Goal: Information Seeking & Learning: Learn about a topic

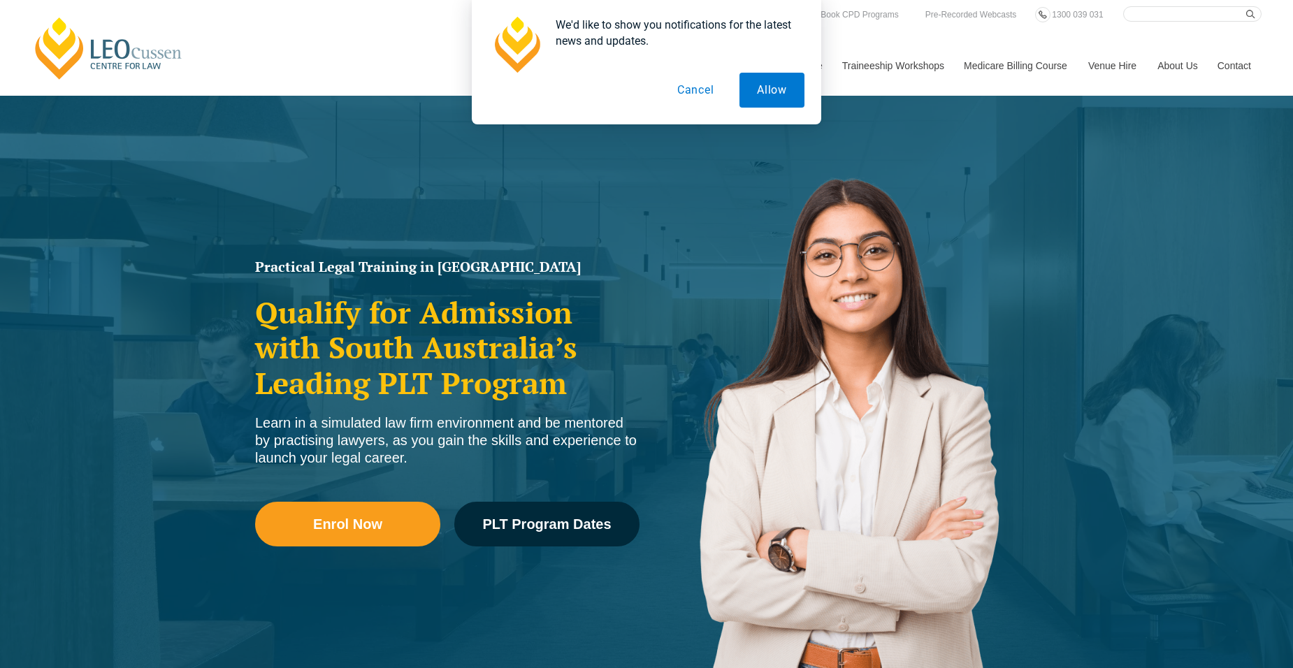
click at [691, 92] on button "Cancel" at bounding box center [696, 90] width 72 height 35
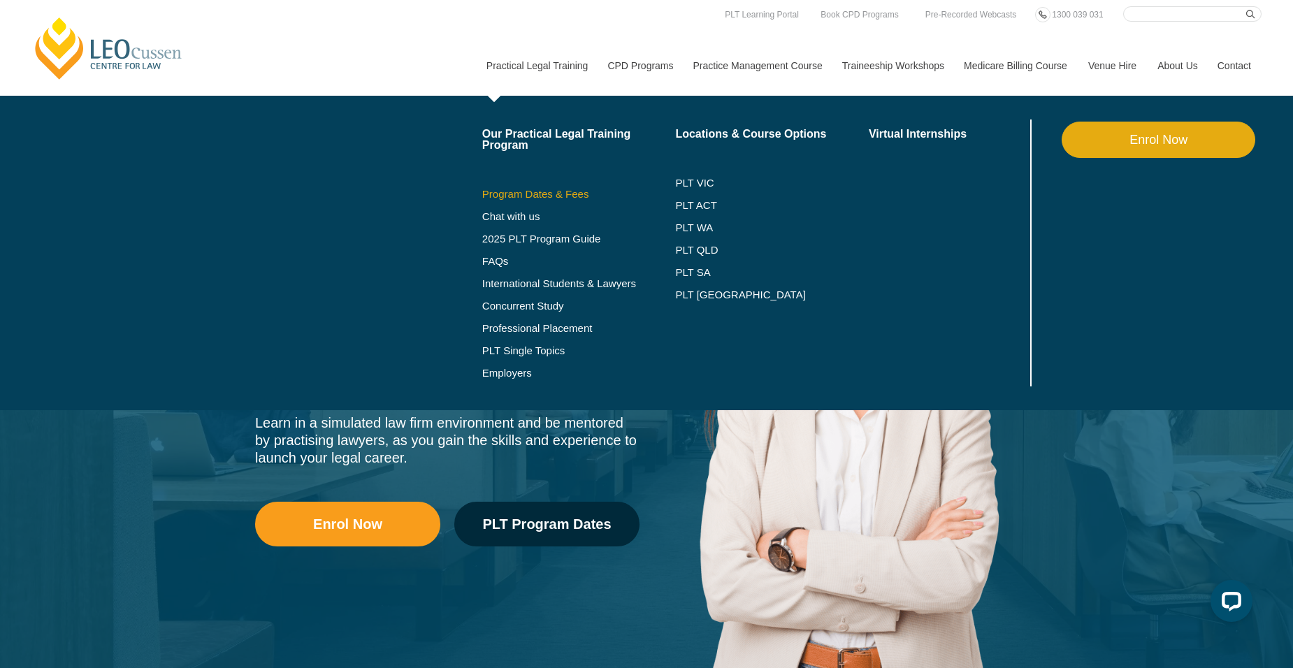
click at [528, 189] on link "Program Dates & Fees" at bounding box center [579, 194] width 194 height 11
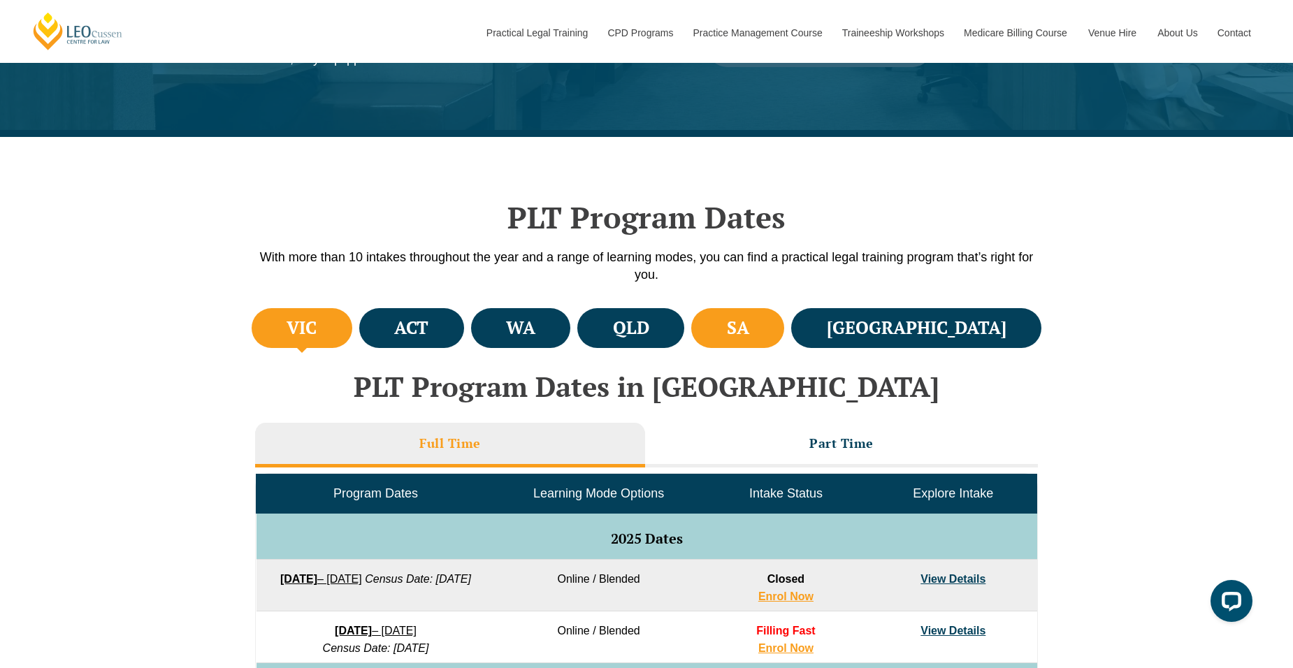
click at [749, 325] on h4 "SA" at bounding box center [738, 328] width 22 height 23
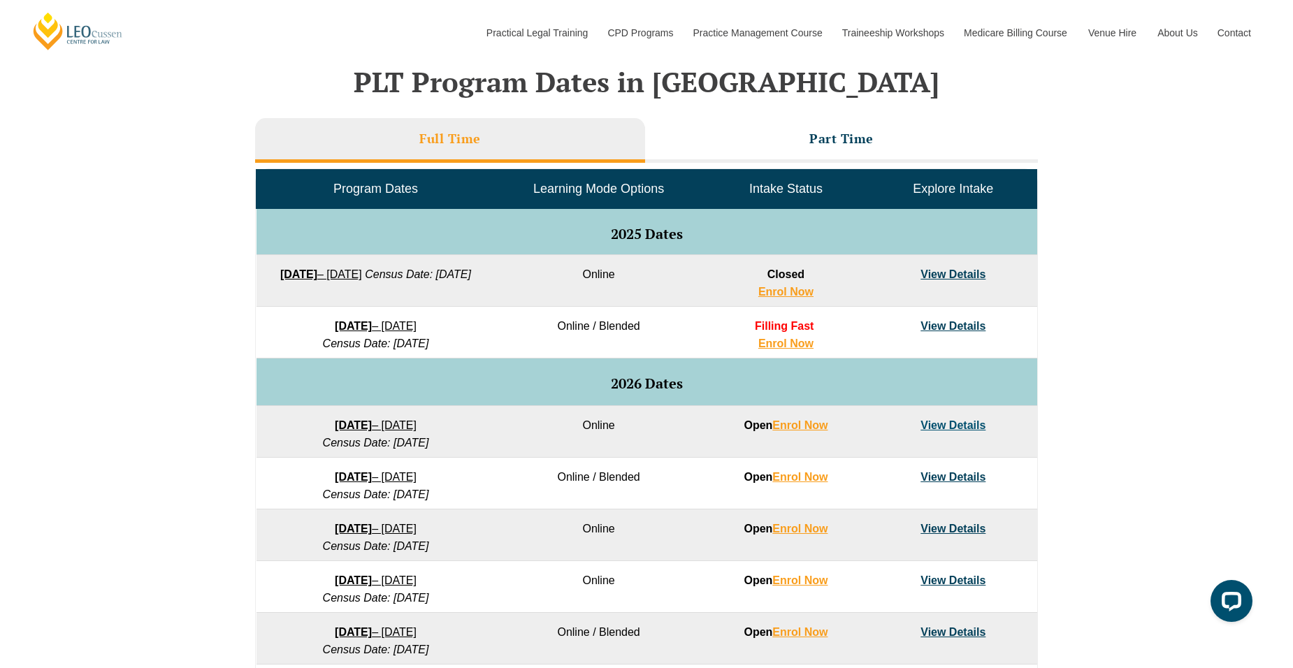
scroll to position [629, 0]
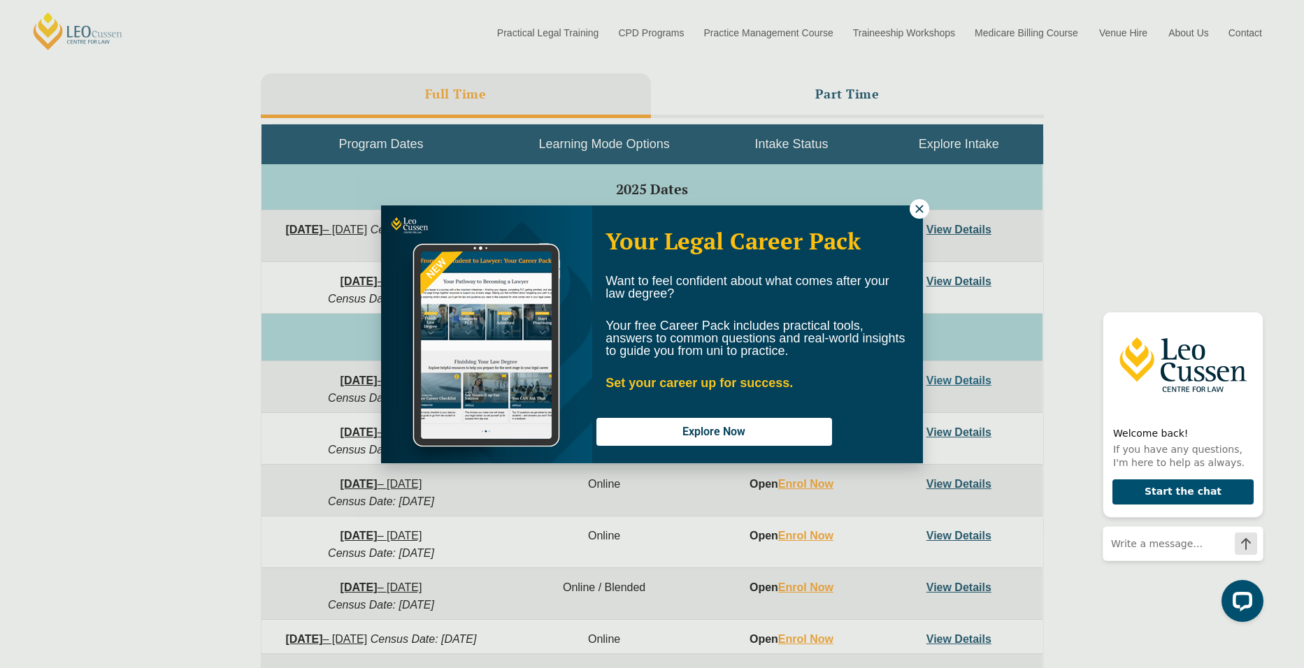
click at [915, 210] on icon at bounding box center [919, 209] width 13 height 13
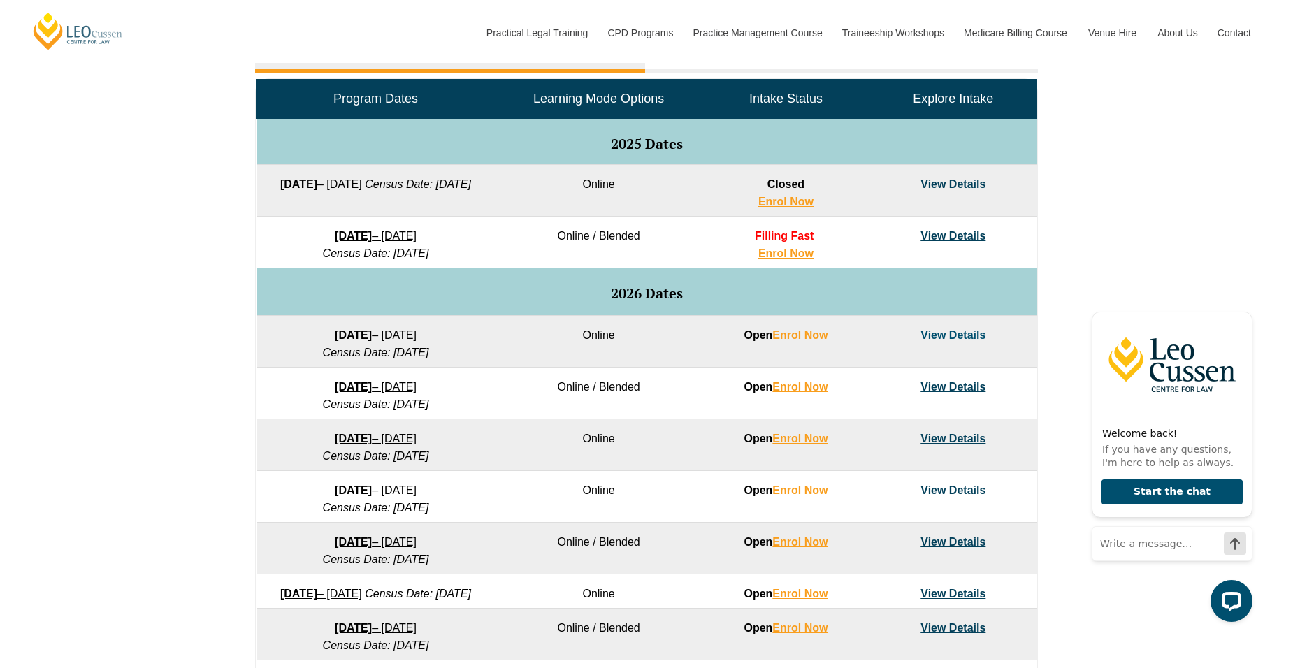
scroll to position [699, 0]
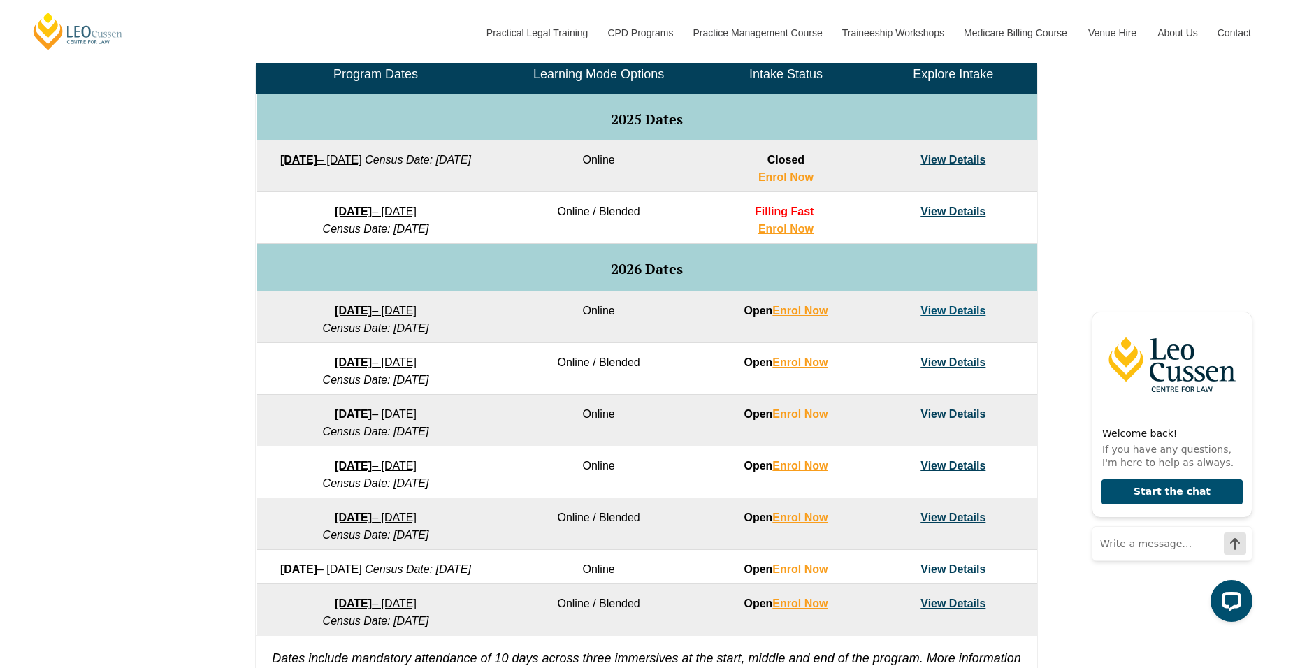
click at [962, 306] on link "View Details" at bounding box center [953, 311] width 65 height 12
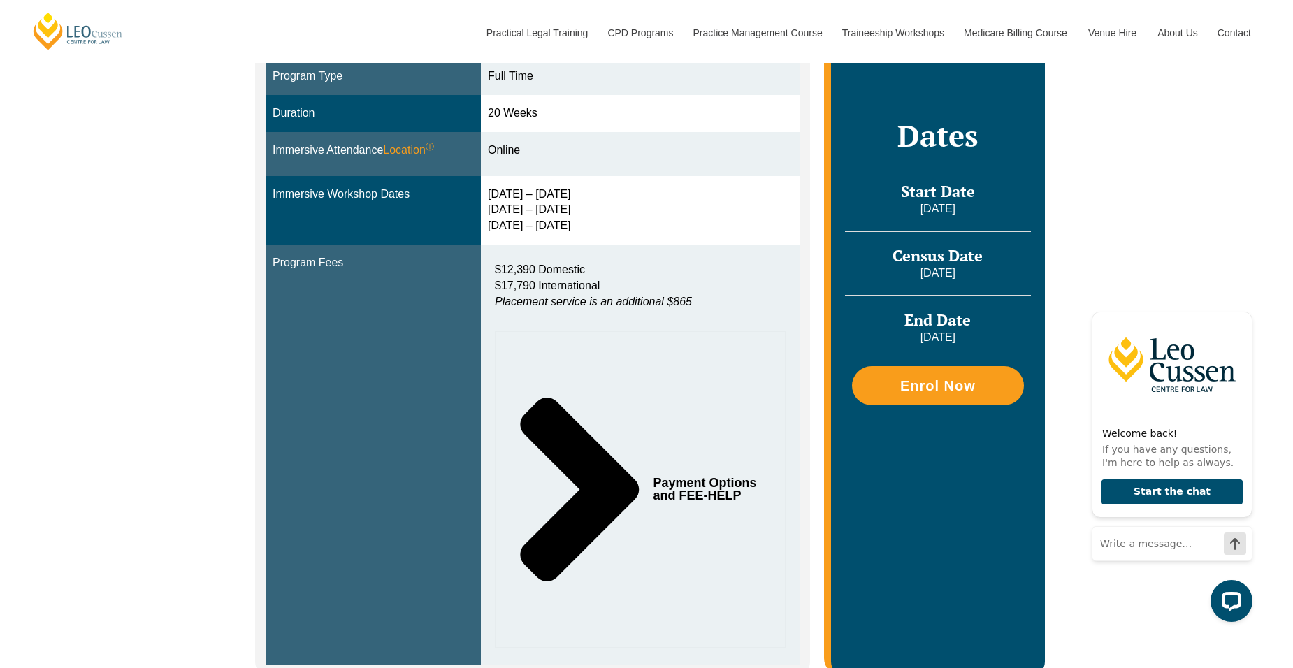
scroll to position [489, 0]
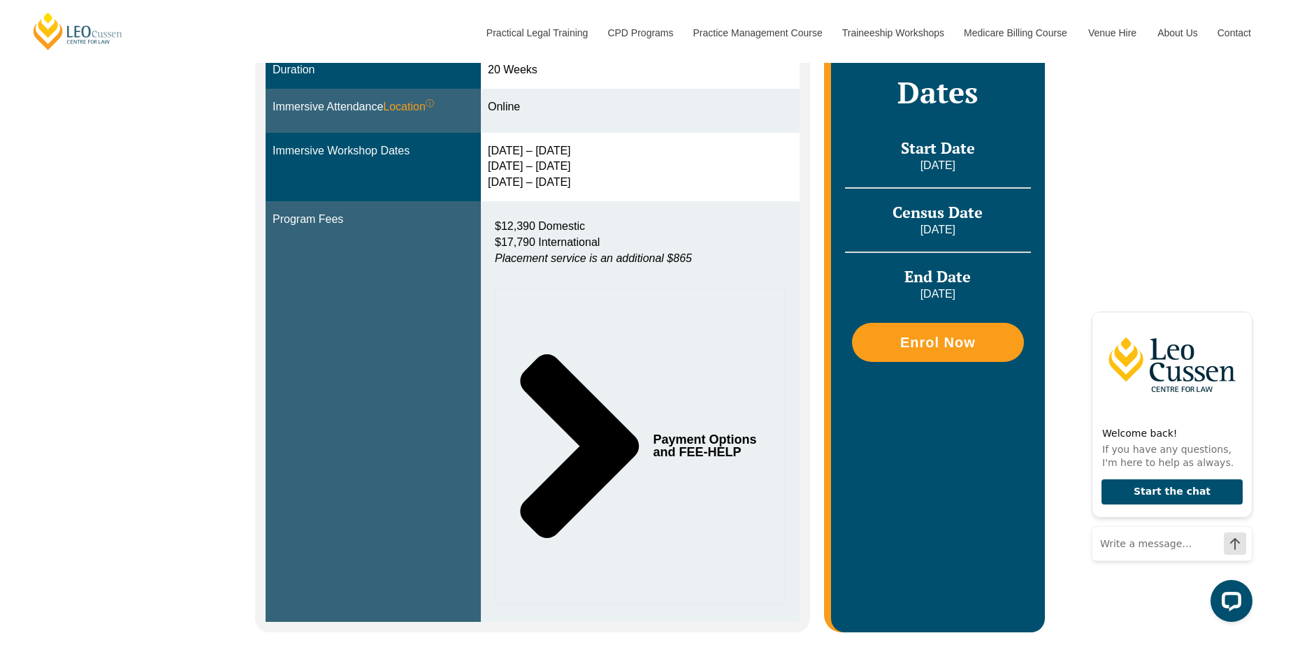
click at [621, 424] on icon "Tabs. Open items with Enter or Space, close with Escape and navigate using the …" at bounding box center [579, 446] width 119 height 184
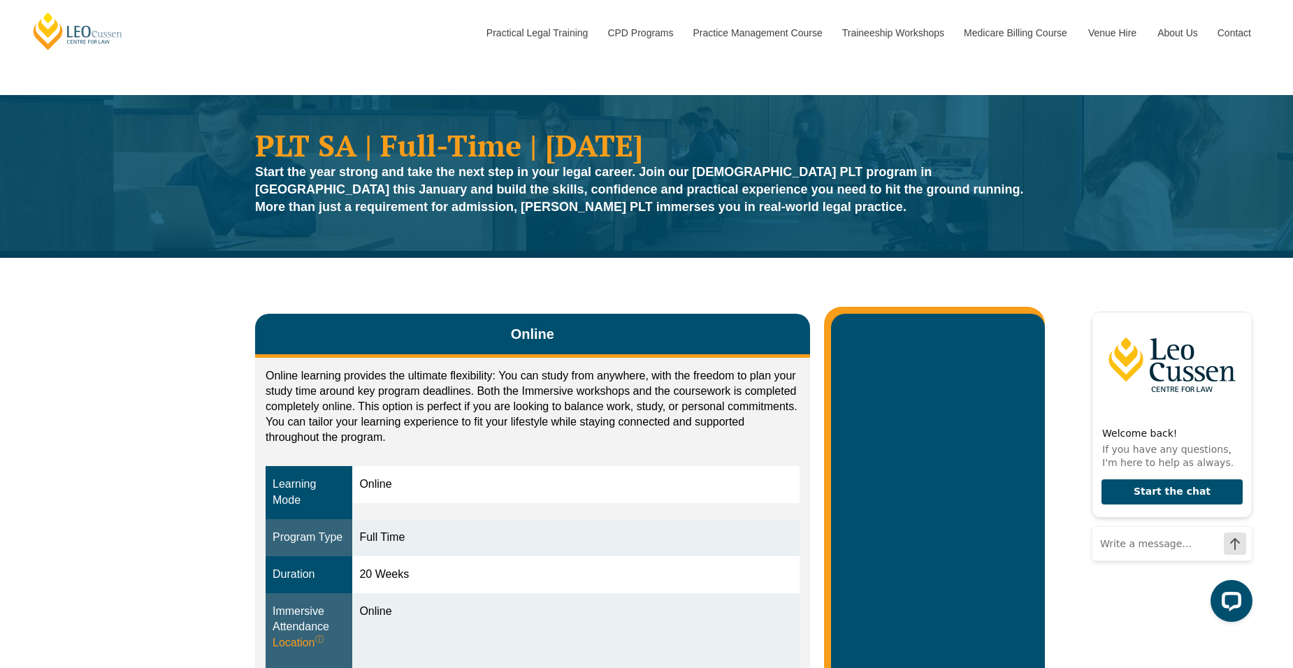
scroll to position [0, 0]
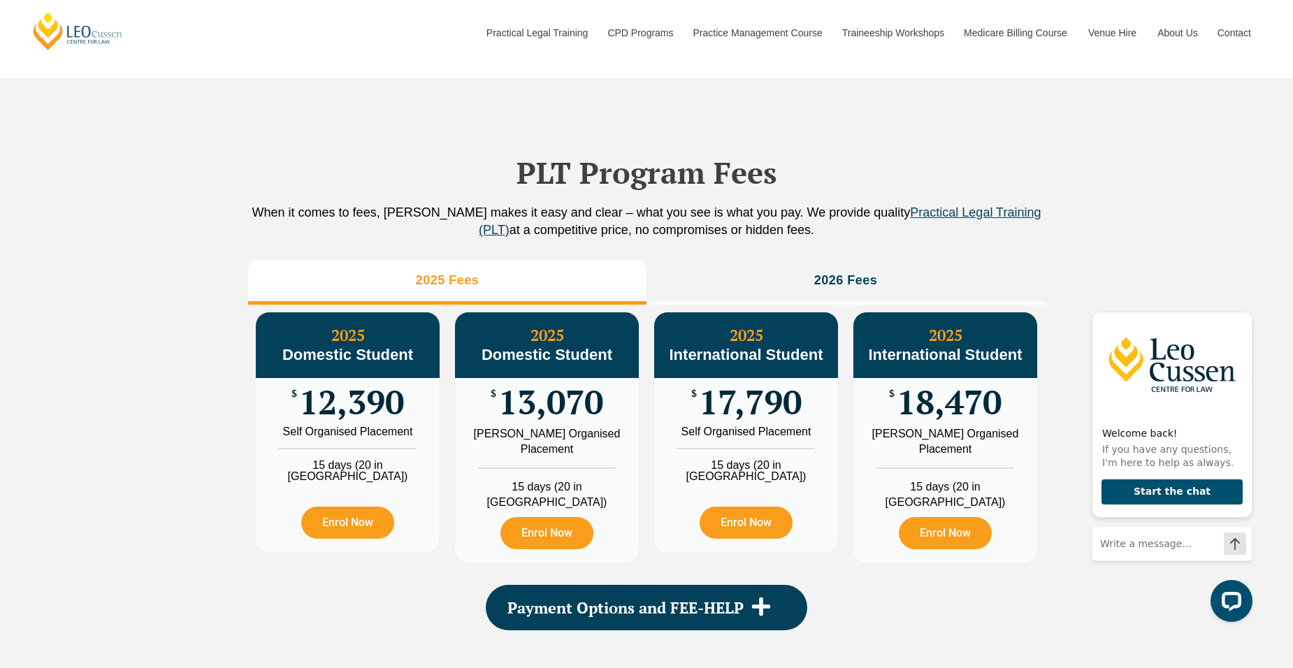
scroll to position [1468, 0]
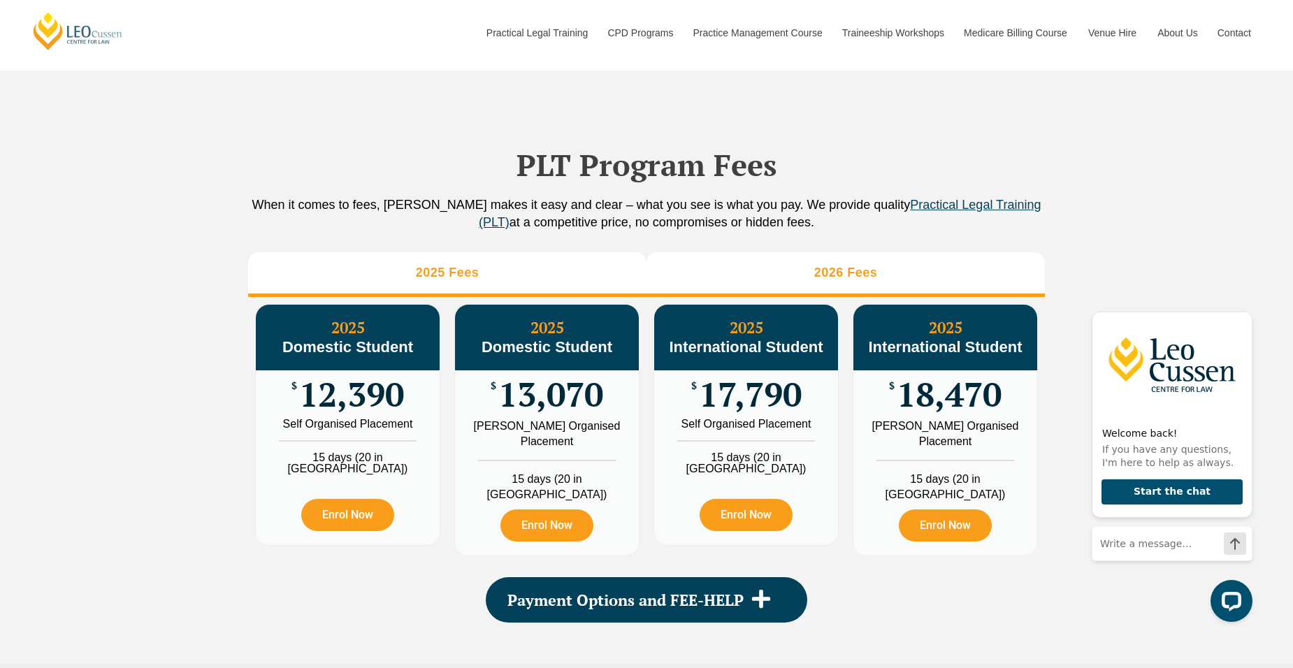
click at [863, 281] on h3 "2026 Fees" at bounding box center [846, 273] width 64 height 16
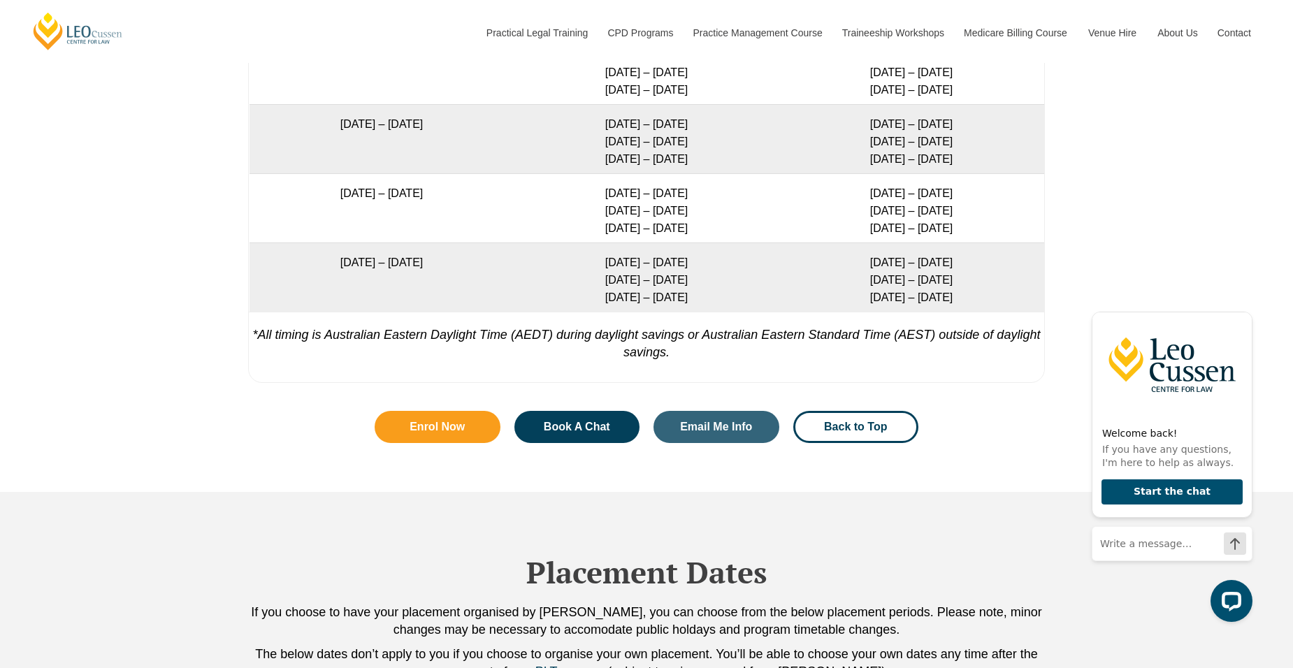
scroll to position [2866, 0]
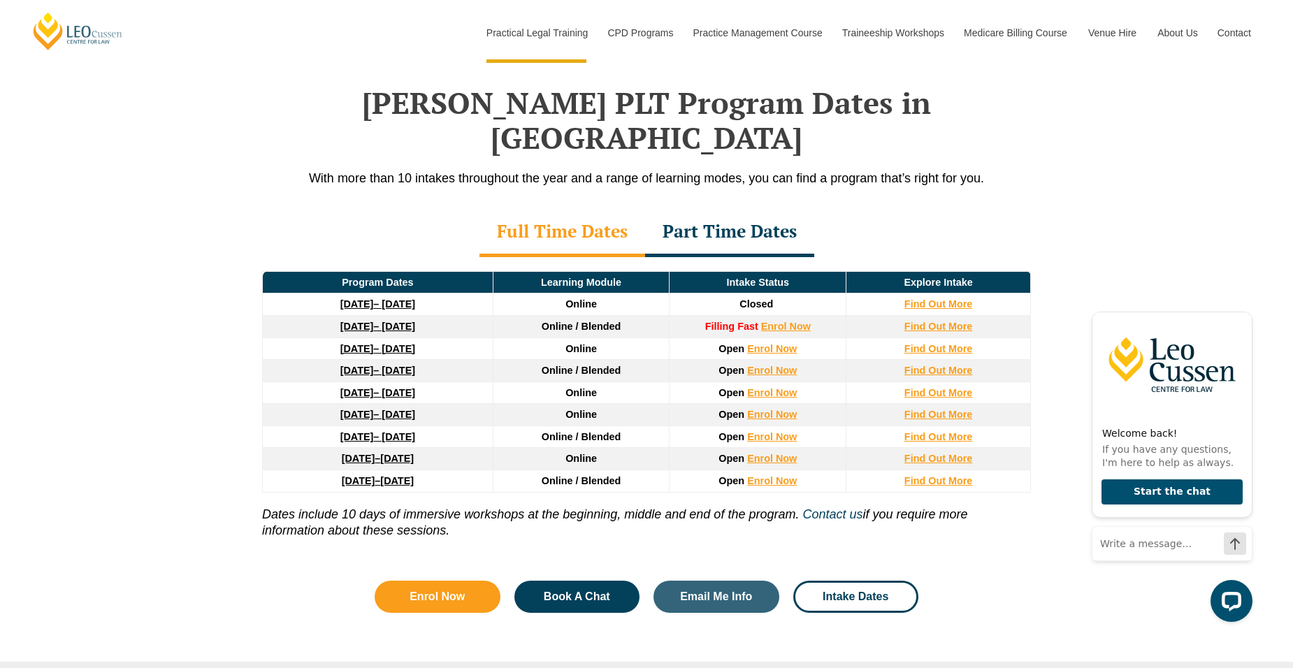
scroll to position [1818, 0]
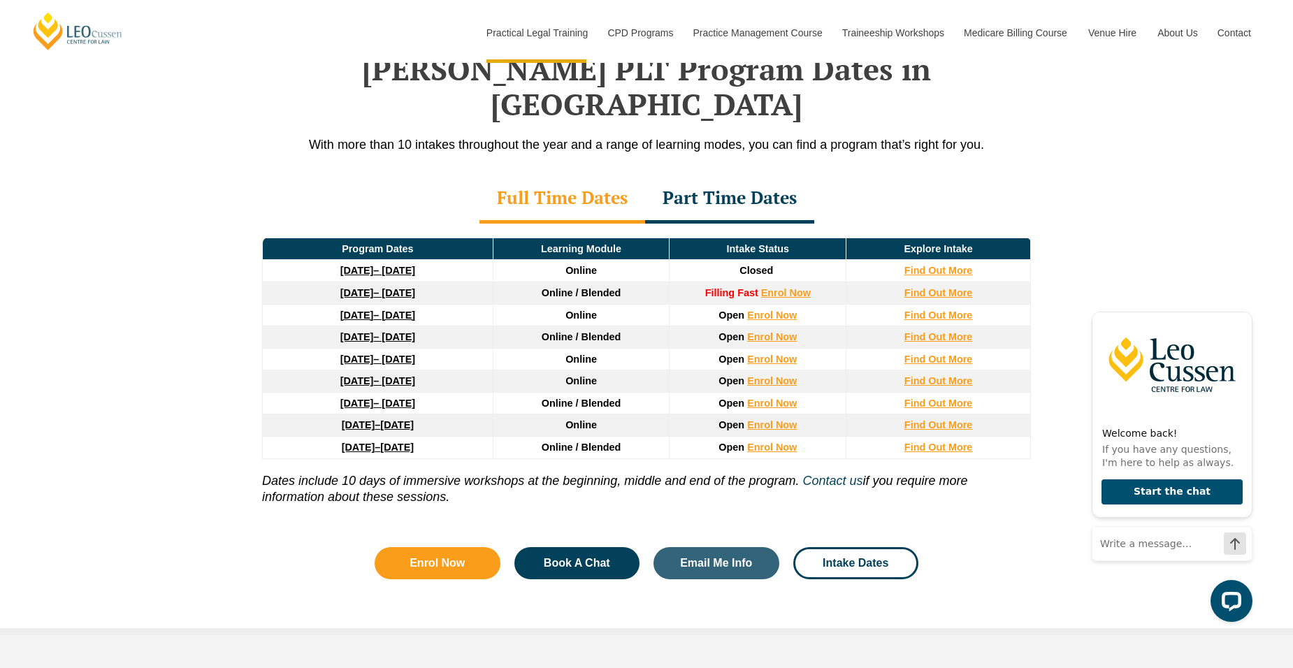
click at [738, 175] on div "Part Time Dates" at bounding box center [729, 199] width 169 height 49
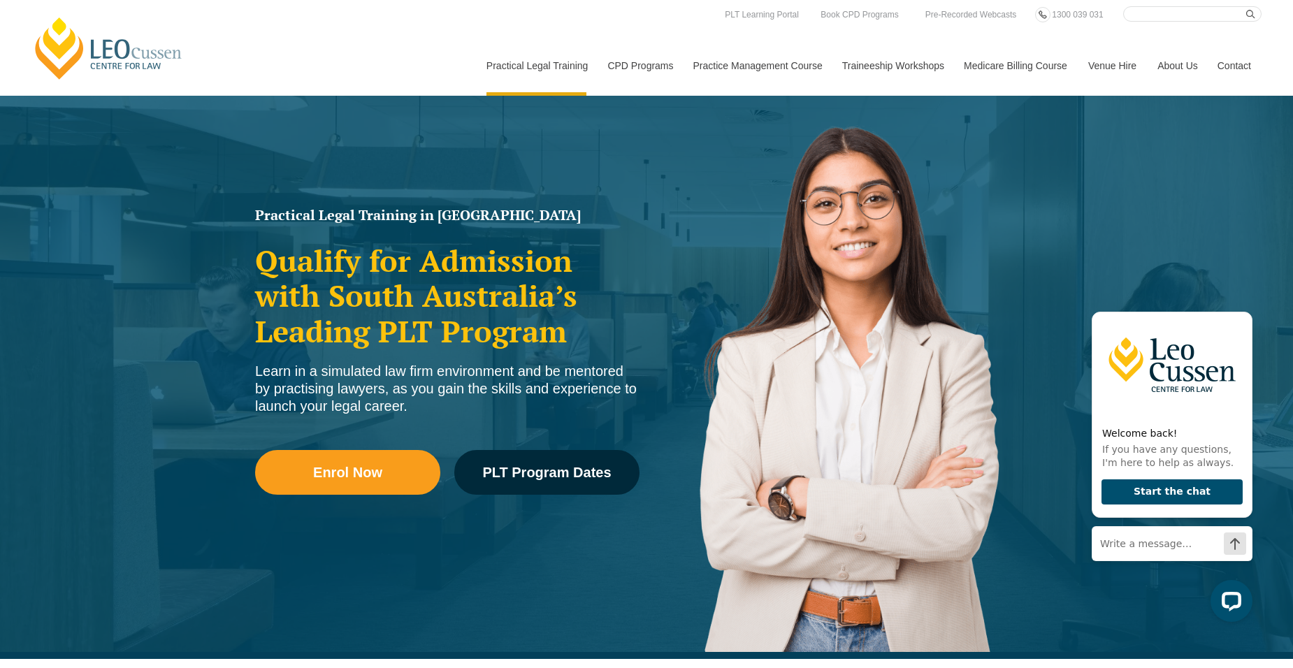
scroll to position [0, 0]
